Goal: Task Accomplishment & Management: Manage account settings

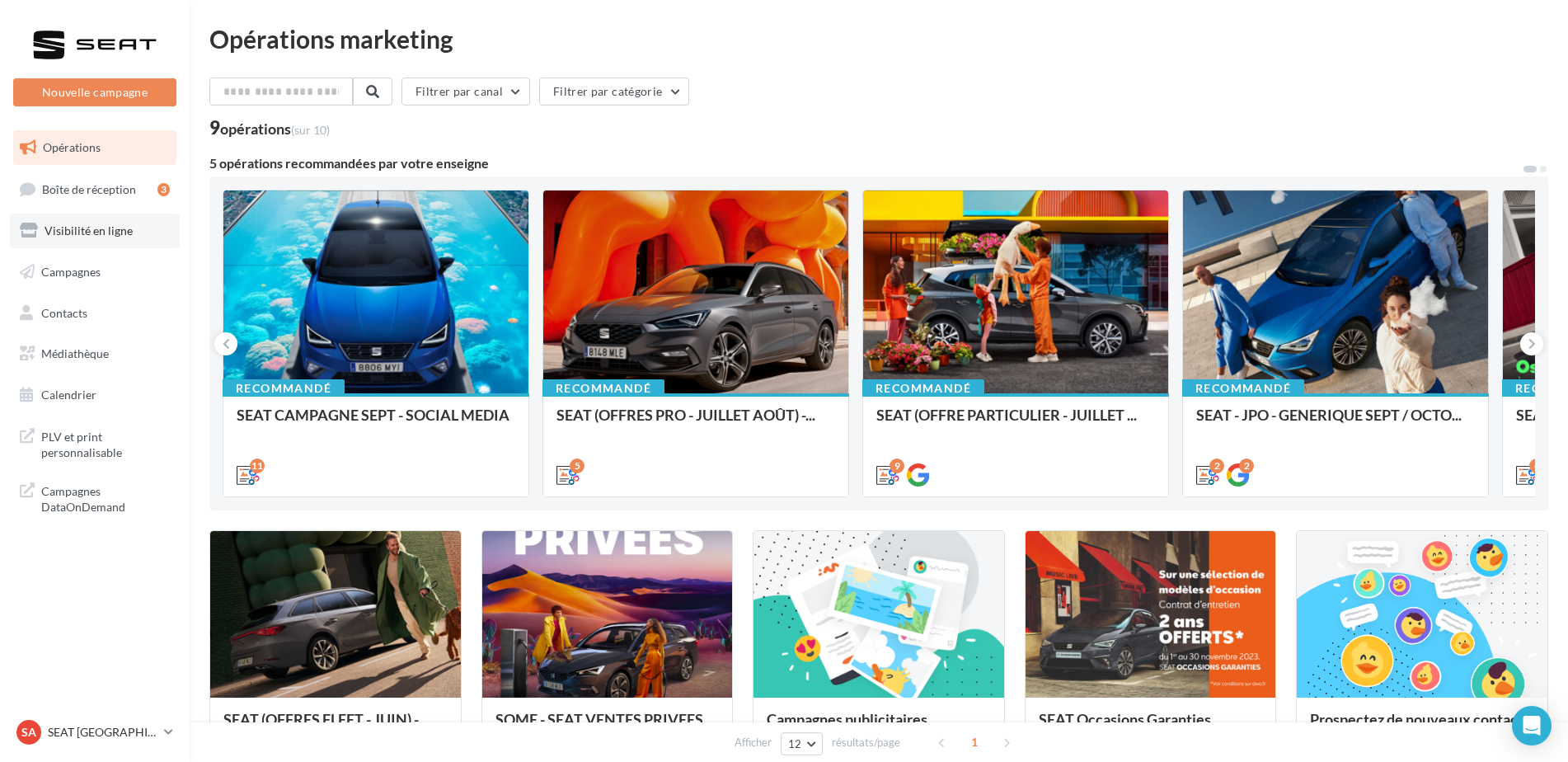
click at [78, 231] on span "Visibilité en ligne" at bounding box center [88, 230] width 88 height 14
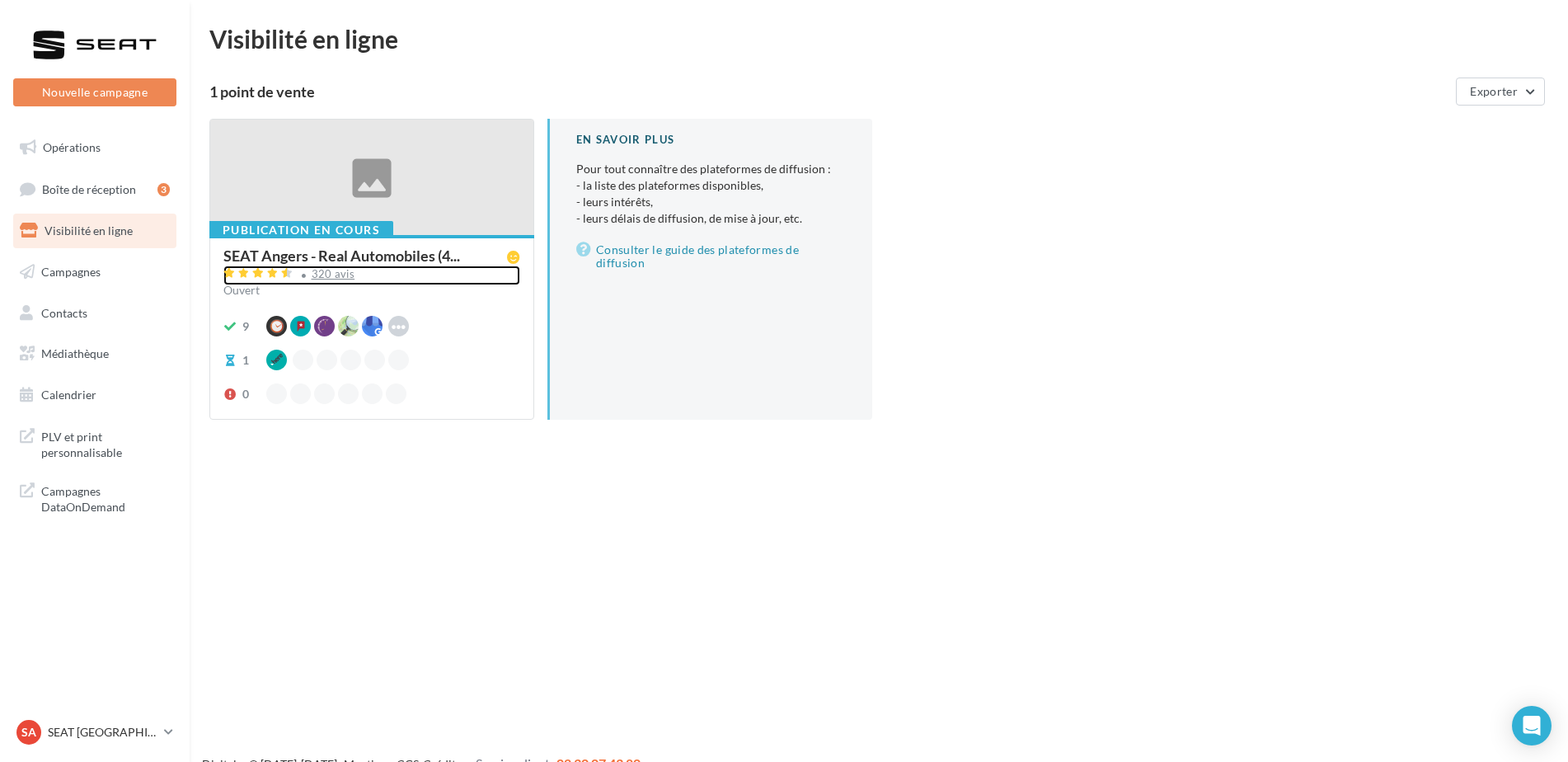
click at [343, 272] on div "320 avis" at bounding box center [333, 273] width 44 height 10
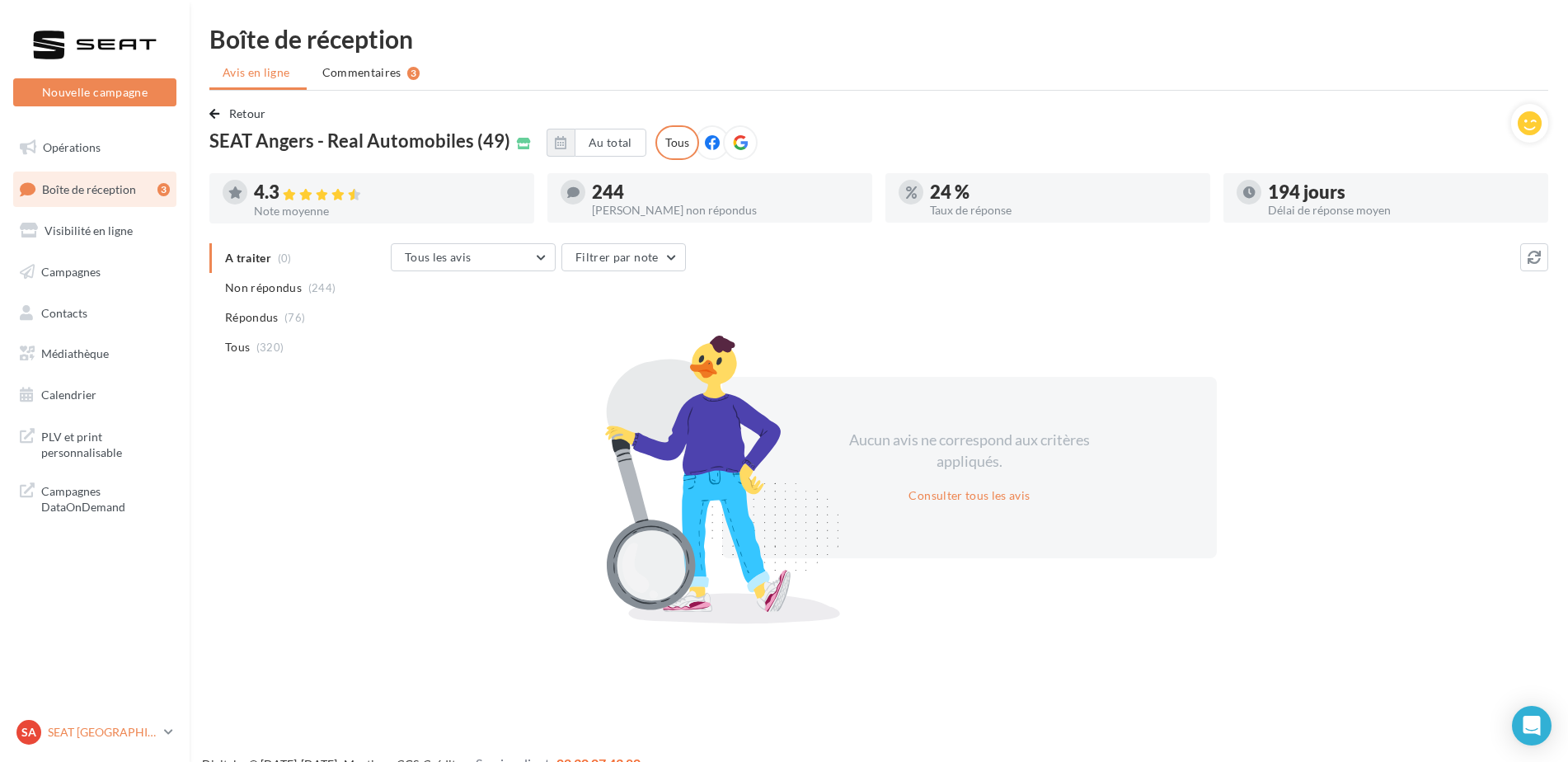
click at [129, 731] on p "SEAT [GEOGRAPHIC_DATA]" at bounding box center [102, 732] width 110 height 17
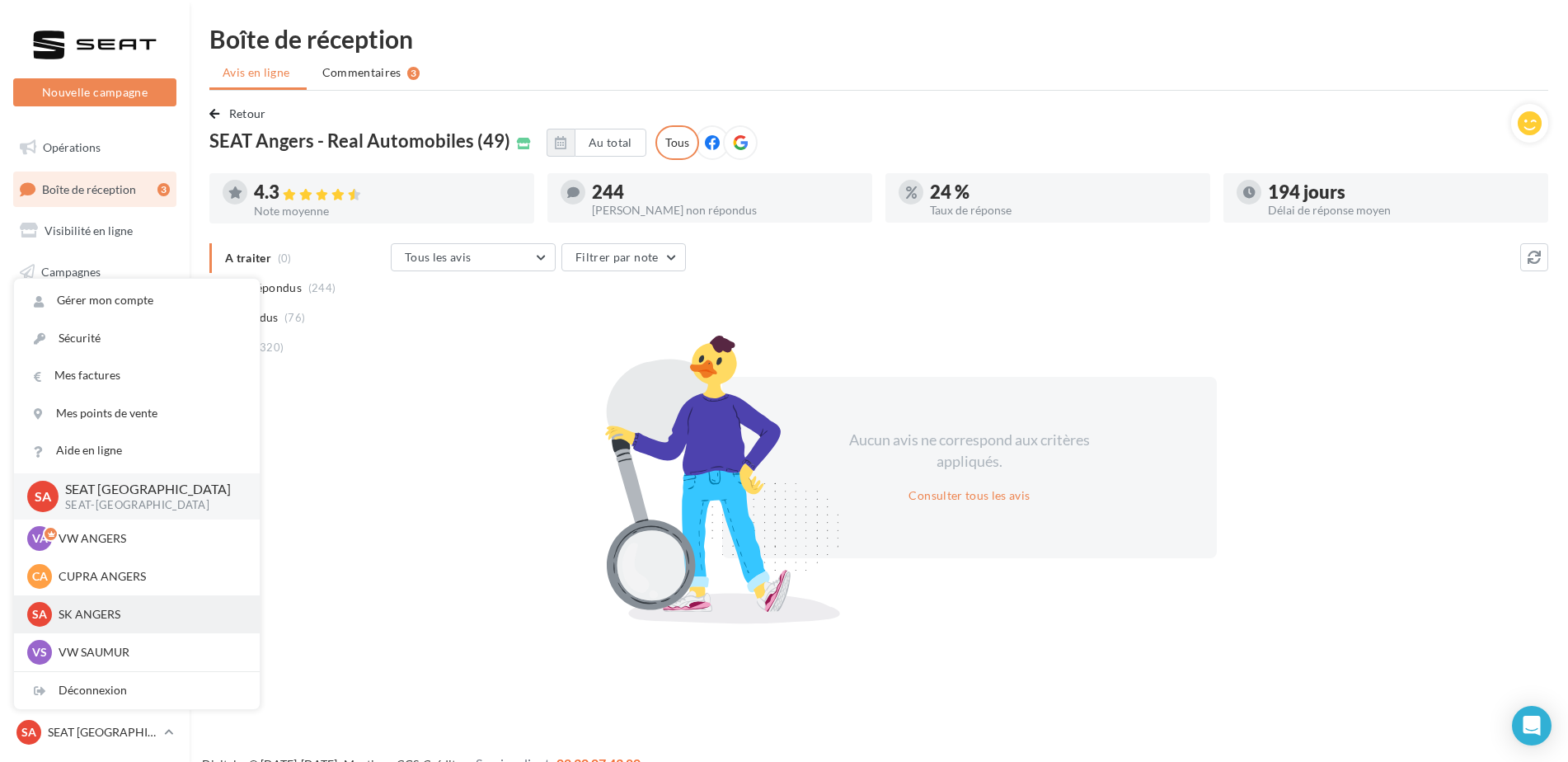
click at [131, 608] on p "SK ANGERS" at bounding box center [148, 615] width 181 height 17
